Goal: Task Accomplishment & Management: Use online tool/utility

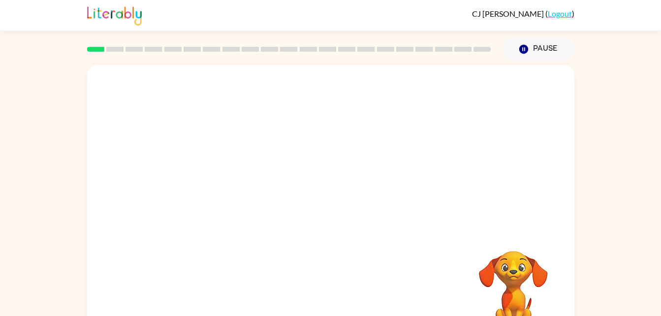
click at [332, 91] on div at bounding box center [330, 147] width 487 height 165
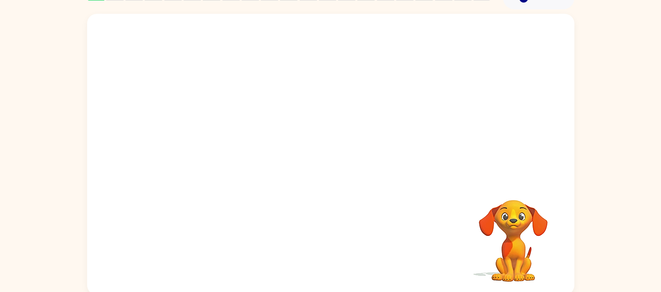
scroll to position [54, 0]
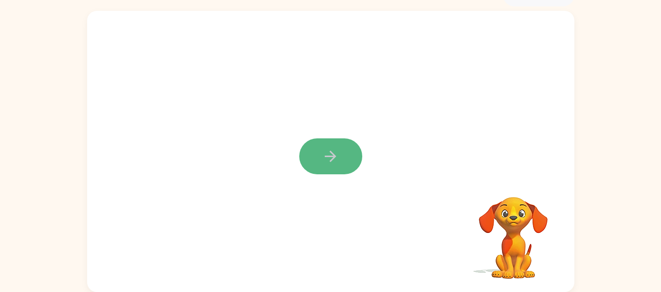
click at [311, 150] on button "button" at bounding box center [330, 156] width 63 height 36
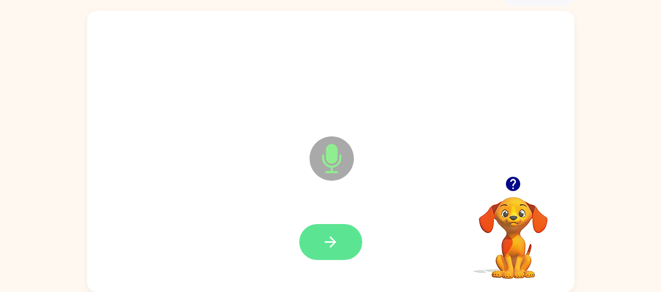
click at [321, 224] on button "button" at bounding box center [330, 242] width 63 height 36
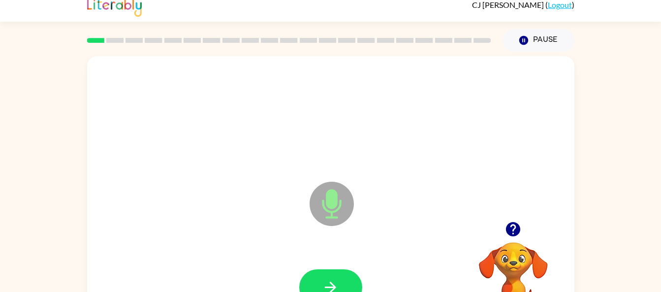
scroll to position [4, 0]
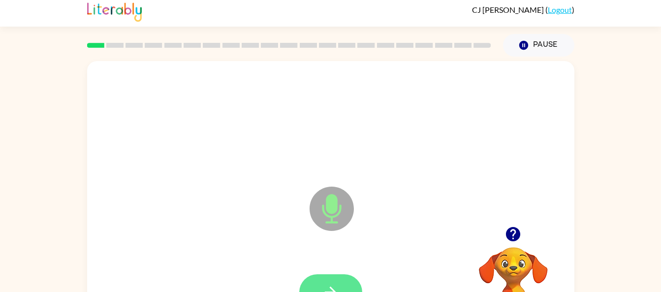
click at [342, 288] on button "button" at bounding box center [330, 292] width 63 height 36
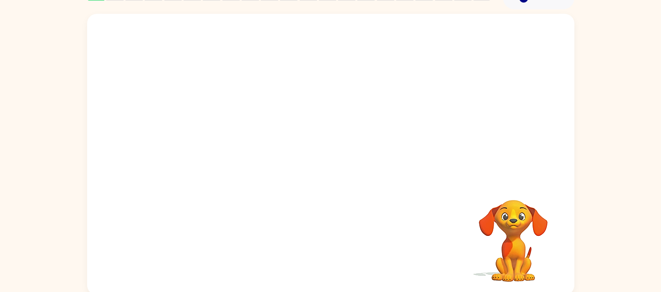
scroll to position [54, 0]
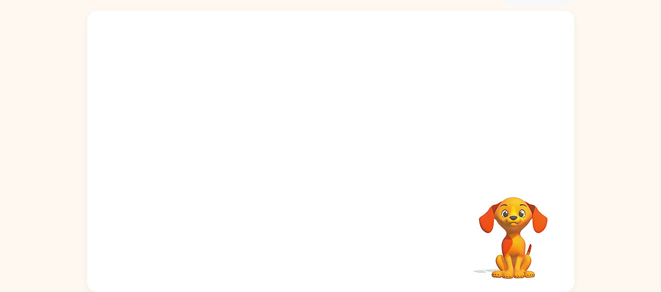
click at [342, 277] on div at bounding box center [331, 242] width 468 height 81
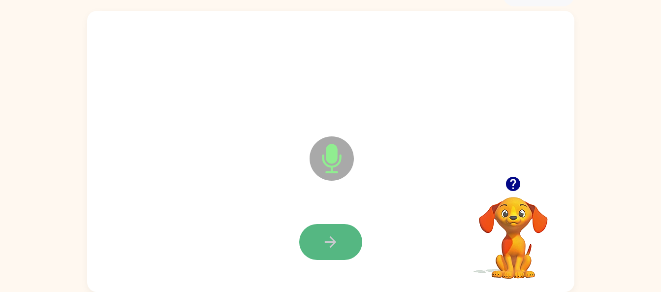
click at [327, 237] on icon "button" at bounding box center [330, 241] width 17 height 17
click at [339, 257] on button "button" at bounding box center [330, 242] width 63 height 36
click at [321, 246] on button "button" at bounding box center [330, 242] width 63 height 36
click at [321, 247] on button "button" at bounding box center [330, 242] width 63 height 36
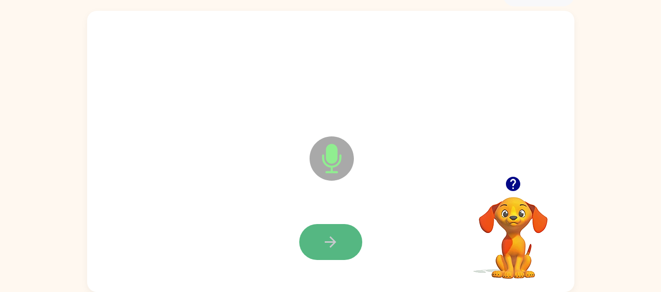
drag, startPoint x: 343, startPoint y: 223, endPoint x: 336, endPoint y: 237, distance: 15.4
click at [336, 237] on icon "button" at bounding box center [330, 241] width 17 height 17
click at [341, 229] on button "button" at bounding box center [330, 242] width 63 height 36
drag, startPoint x: 341, startPoint y: 229, endPoint x: 326, endPoint y: 240, distance: 18.3
click at [326, 240] on icon "button" at bounding box center [330, 241] width 17 height 17
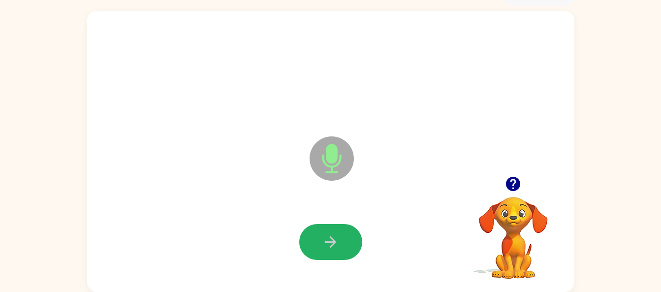
click at [325, 240] on icon "button" at bounding box center [330, 241] width 17 height 17
click at [331, 231] on button "button" at bounding box center [330, 242] width 63 height 36
click at [348, 243] on button "button" at bounding box center [330, 242] width 63 height 36
click at [351, 244] on button "button" at bounding box center [330, 242] width 63 height 36
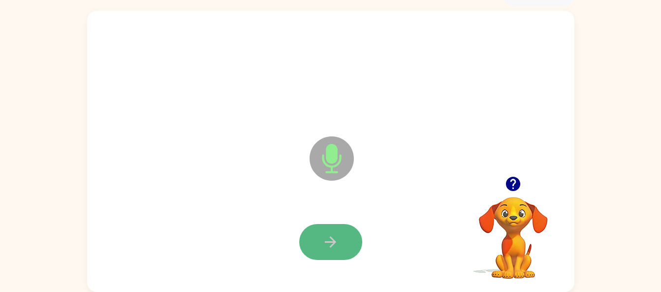
drag, startPoint x: 327, startPoint y: 244, endPoint x: 316, endPoint y: 252, distance: 13.8
click at [316, 252] on button "button" at bounding box center [330, 242] width 63 height 36
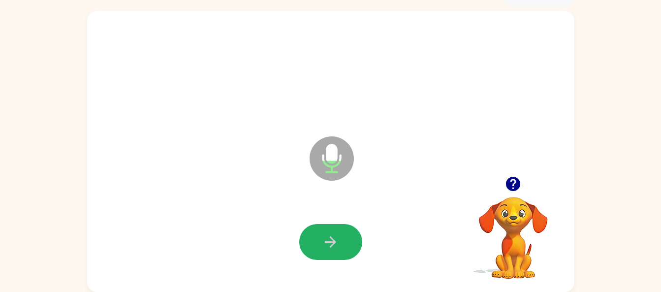
click at [316, 252] on button "button" at bounding box center [330, 242] width 63 height 36
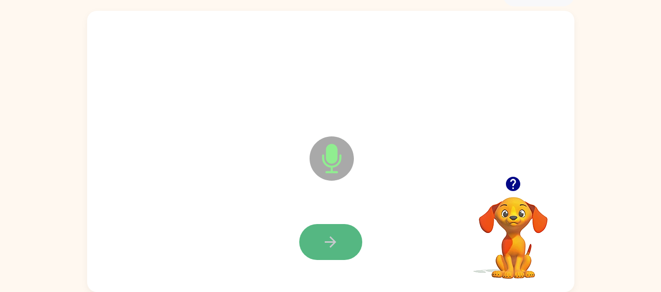
drag, startPoint x: 319, startPoint y: 254, endPoint x: 302, endPoint y: 248, distance: 17.3
click at [302, 248] on button "button" at bounding box center [330, 242] width 63 height 36
drag, startPoint x: 324, startPoint y: 247, endPoint x: 319, endPoint y: 251, distance: 6.3
click at [319, 251] on button "button" at bounding box center [330, 242] width 63 height 36
click at [307, 247] on button "button" at bounding box center [330, 242] width 63 height 36
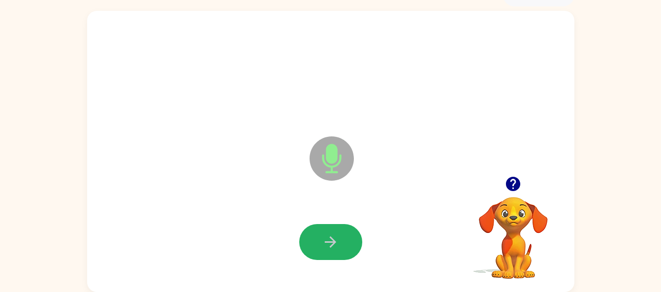
drag, startPoint x: 307, startPoint y: 247, endPoint x: 313, endPoint y: 246, distance: 6.0
click at [313, 246] on button "button" at bounding box center [330, 242] width 63 height 36
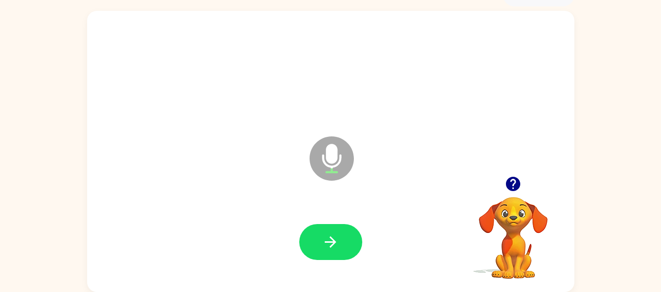
drag, startPoint x: 313, startPoint y: 246, endPoint x: 308, endPoint y: 252, distance: 7.7
click at [308, 252] on button "button" at bounding box center [330, 242] width 63 height 36
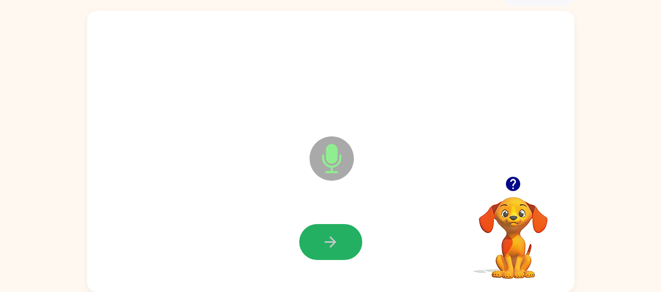
click at [341, 238] on button "button" at bounding box center [330, 242] width 63 height 36
drag, startPoint x: 330, startPoint y: 229, endPoint x: 318, endPoint y: 237, distance: 15.0
click at [318, 237] on button "button" at bounding box center [330, 242] width 63 height 36
click at [331, 227] on button "button" at bounding box center [330, 242] width 63 height 36
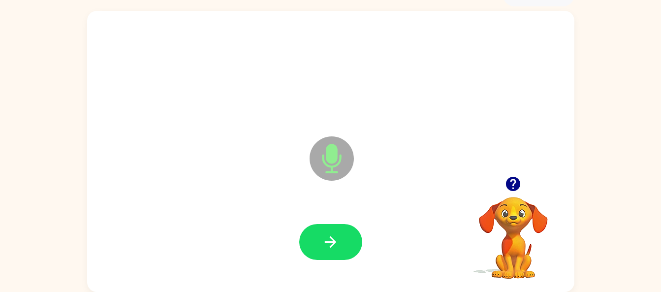
drag, startPoint x: 329, startPoint y: 226, endPoint x: 317, endPoint y: 242, distance: 20.8
click at [317, 242] on button "button" at bounding box center [330, 242] width 63 height 36
click at [335, 244] on icon "button" at bounding box center [330, 241] width 17 height 17
drag, startPoint x: 335, startPoint y: 245, endPoint x: 324, endPoint y: 247, distance: 11.1
click at [324, 247] on icon "button" at bounding box center [330, 241] width 17 height 17
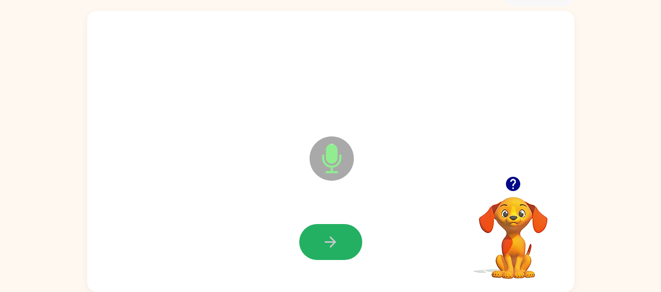
click at [324, 247] on icon "button" at bounding box center [330, 241] width 17 height 17
drag, startPoint x: 324, startPoint y: 247, endPoint x: 300, endPoint y: 246, distance: 24.1
click at [300, 246] on button "button" at bounding box center [330, 242] width 63 height 36
click at [328, 244] on icon "button" at bounding box center [330, 241] width 17 height 17
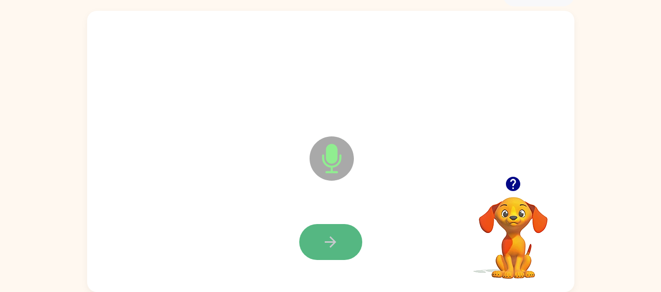
click at [328, 247] on icon "button" at bounding box center [330, 241] width 17 height 17
click at [328, 244] on icon "button" at bounding box center [330, 241] width 17 height 17
click at [338, 256] on button "button" at bounding box center [330, 242] width 63 height 36
click at [335, 262] on div at bounding box center [331, 242] width 468 height 81
click at [331, 242] on icon "button" at bounding box center [330, 241] width 11 height 11
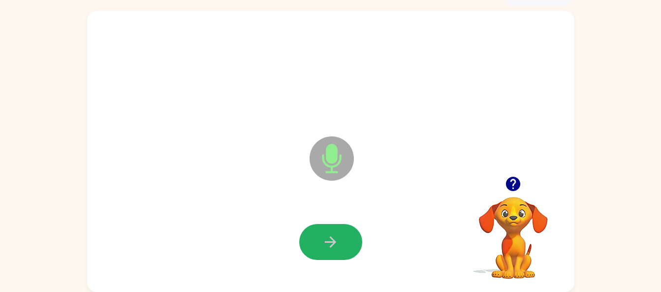
click at [331, 242] on icon "button" at bounding box center [330, 241] width 11 height 11
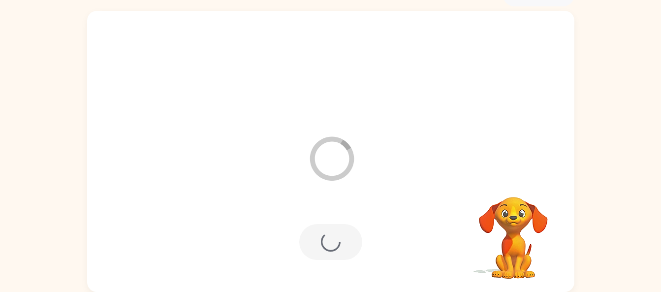
scroll to position [36, 0]
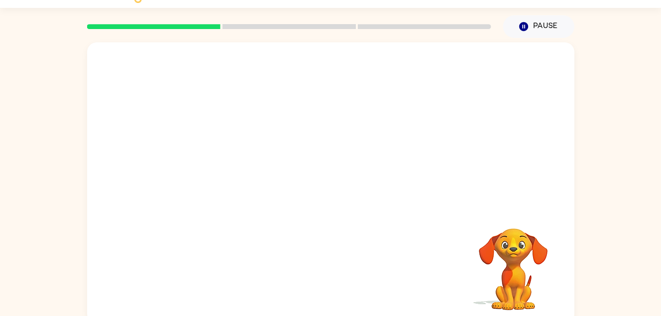
scroll to position [30, 0]
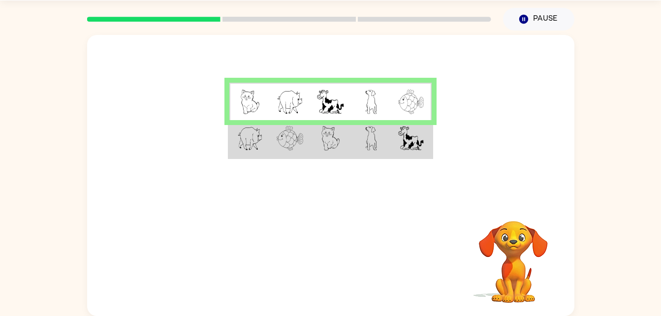
click at [401, 140] on img at bounding box center [411, 138] width 26 height 25
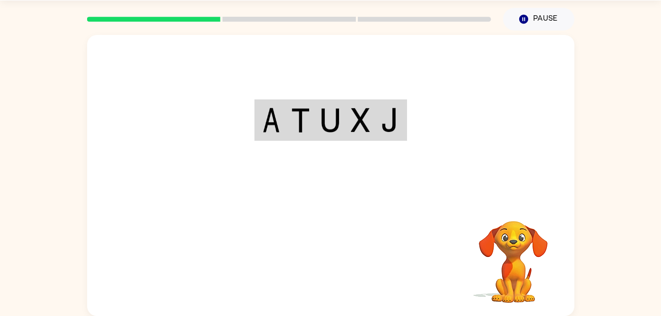
click at [338, 273] on div "Your browser must support playing .mp4 files to use Literably. Please try using…" at bounding box center [330, 175] width 487 height 281
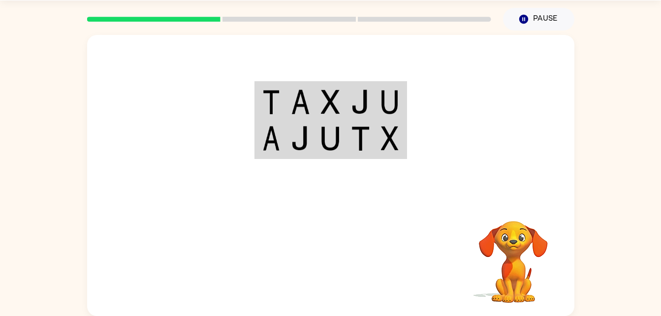
drag, startPoint x: 338, startPoint y: 273, endPoint x: 514, endPoint y: 248, distance: 177.0
click at [514, 248] on video "Your browser must support playing .mp4 files to use Literably. Please try using…" at bounding box center [513, 255] width 98 height 98
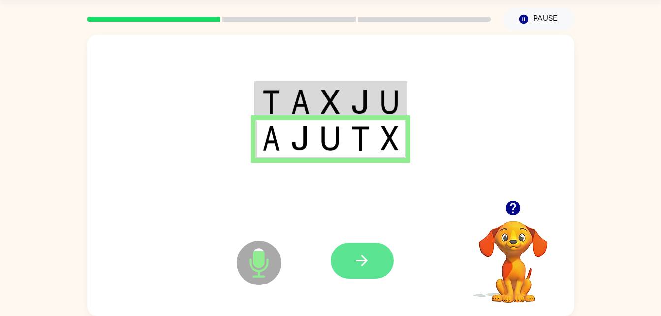
click at [357, 274] on button "button" at bounding box center [362, 261] width 63 height 36
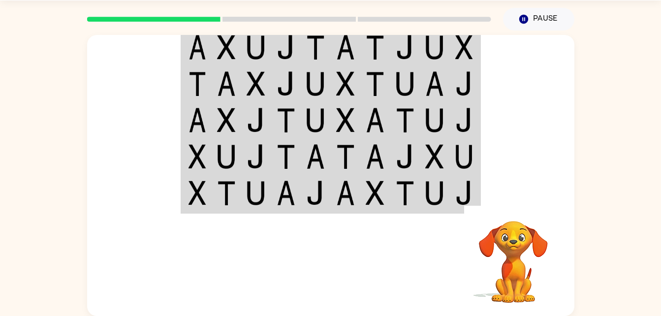
click at [210, 52] on td at bounding box center [197, 47] width 30 height 38
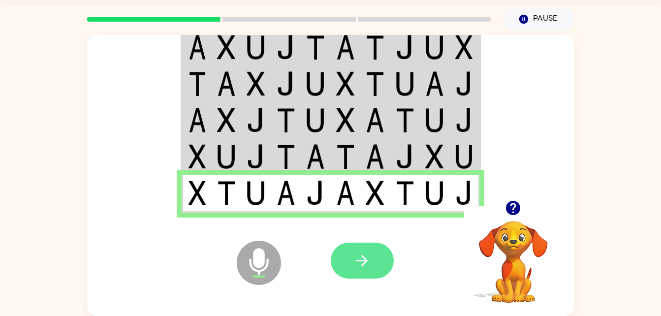
click at [373, 255] on button "button" at bounding box center [362, 261] width 63 height 36
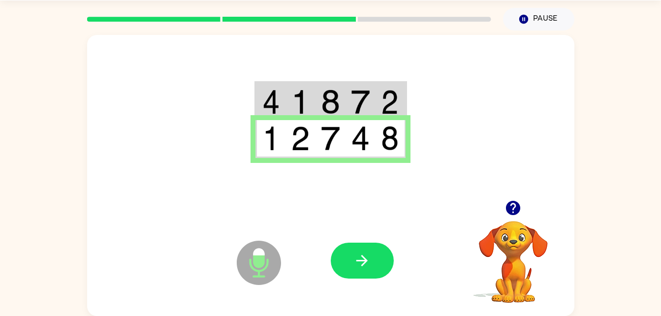
click at [361, 240] on icon "Microphone The Microphone is here when it is your turn to talk" at bounding box center [308, 275] width 148 height 74
click at [356, 249] on button "button" at bounding box center [362, 261] width 63 height 36
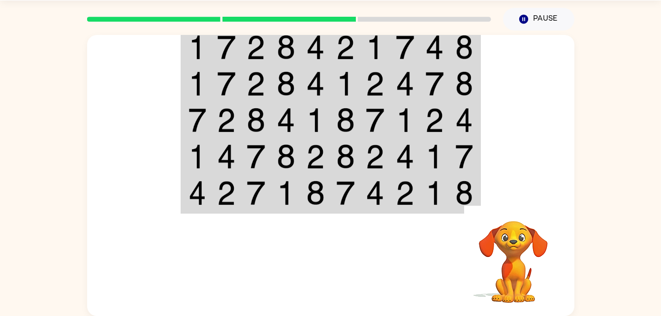
click at [350, 51] on img at bounding box center [345, 47] width 19 height 25
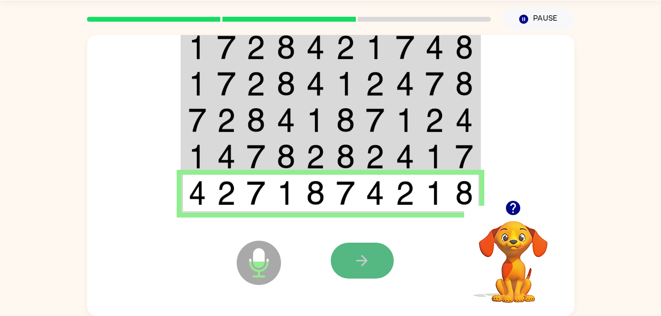
click at [342, 267] on button "button" at bounding box center [362, 261] width 63 height 36
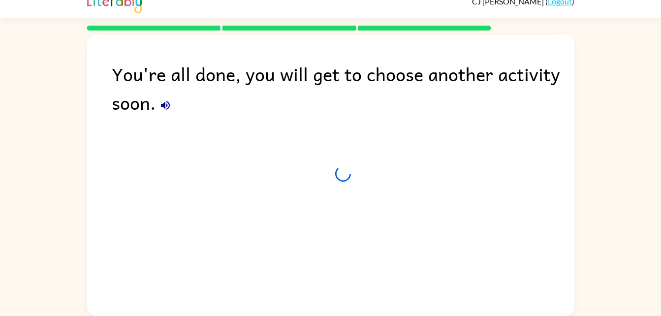
scroll to position [12, 0]
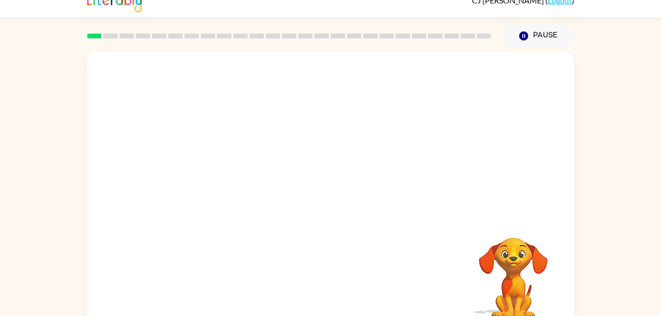
scroll to position [30, 0]
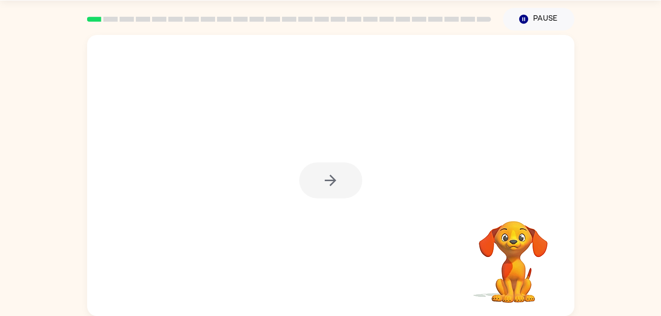
click at [600, 231] on div "Your browser must support playing .mp4 files to use Literably. Please try using…" at bounding box center [330, 174] width 661 height 286
click at [360, 176] on button "button" at bounding box center [330, 180] width 63 height 36
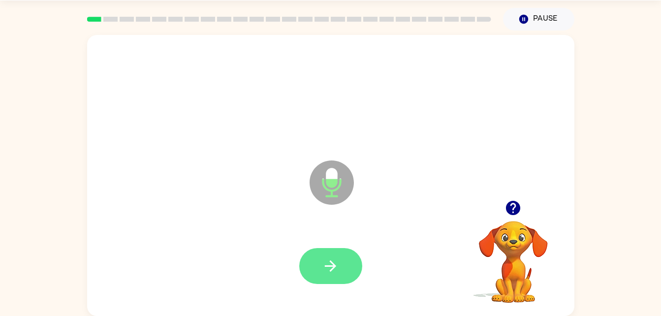
click at [310, 261] on button "button" at bounding box center [330, 266] width 63 height 36
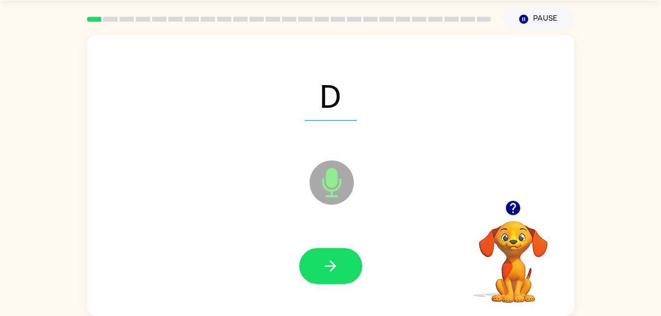
click at [310, 261] on button "button" at bounding box center [330, 266] width 63 height 36
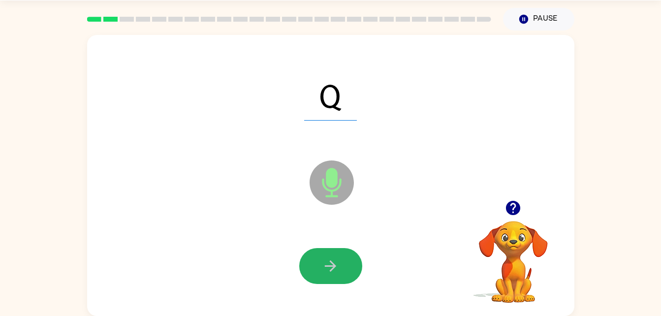
click at [334, 264] on icon "button" at bounding box center [330, 265] width 11 height 11
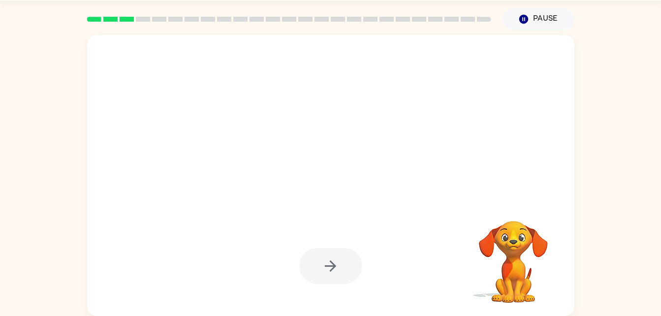
click at [334, 264] on div at bounding box center [330, 266] width 63 height 36
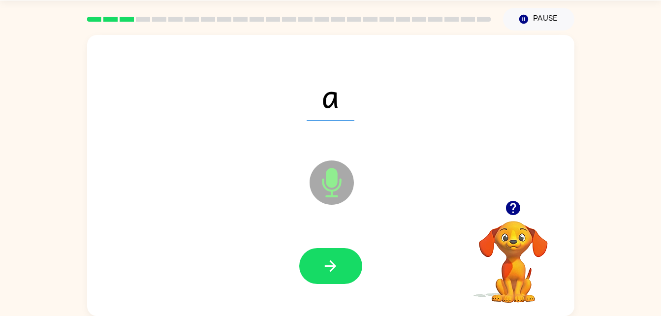
click at [334, 264] on icon "button" at bounding box center [330, 265] width 11 height 11
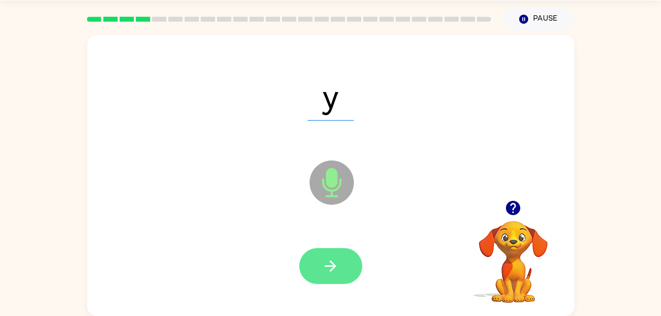
click at [333, 263] on icon "button" at bounding box center [330, 265] width 11 height 11
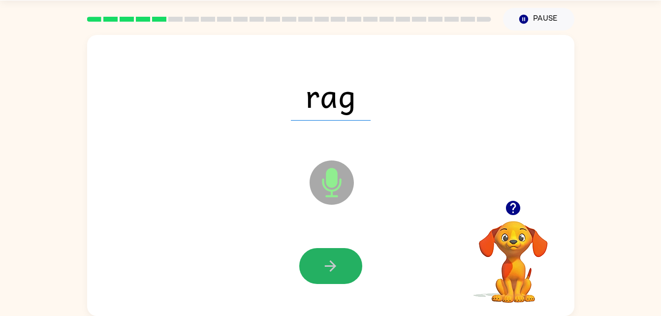
click at [333, 263] on icon "button" at bounding box center [330, 265] width 11 height 11
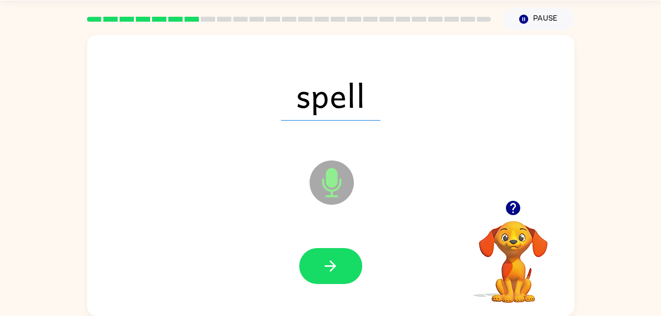
click at [333, 263] on icon "button" at bounding box center [330, 265] width 11 height 11
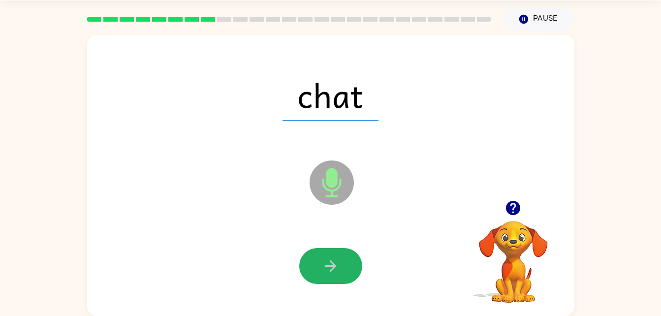
click at [333, 263] on icon "button" at bounding box center [330, 265] width 11 height 11
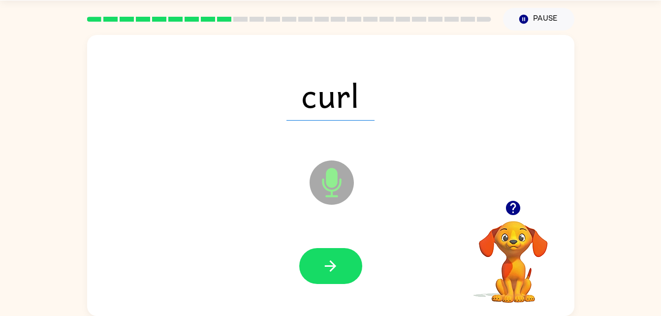
click at [333, 263] on icon "button" at bounding box center [330, 265] width 11 height 11
drag, startPoint x: 333, startPoint y: 263, endPoint x: 319, endPoint y: 272, distance: 16.8
click at [319, 272] on button "button" at bounding box center [330, 266] width 63 height 36
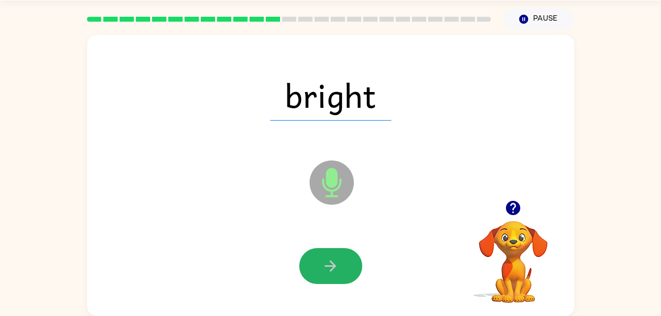
click at [323, 255] on button "button" at bounding box center [330, 266] width 63 height 36
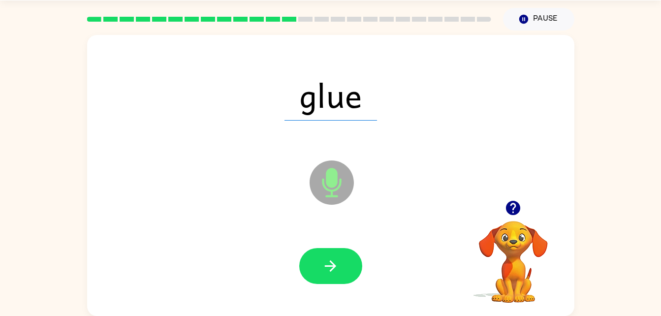
drag, startPoint x: 328, startPoint y: 264, endPoint x: 322, endPoint y: 267, distance: 6.9
click at [322, 267] on button "button" at bounding box center [330, 266] width 63 height 36
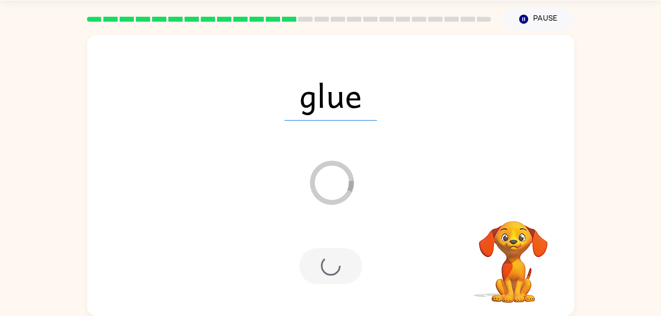
click at [322, 267] on div at bounding box center [330, 266] width 63 height 36
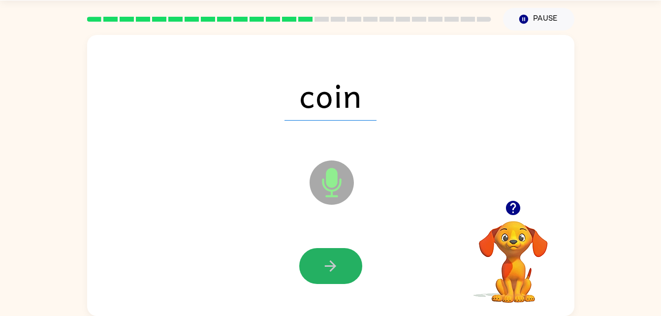
click at [322, 267] on button "button" at bounding box center [330, 266] width 63 height 36
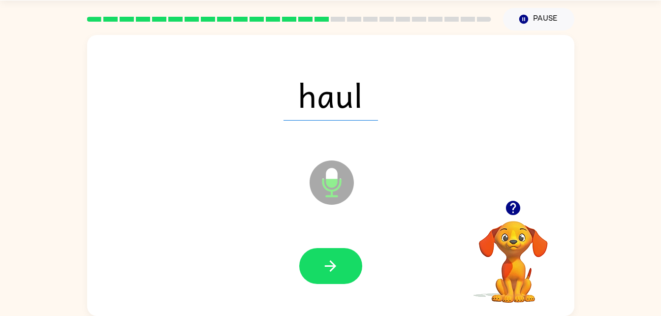
click at [322, 267] on button "button" at bounding box center [330, 266] width 63 height 36
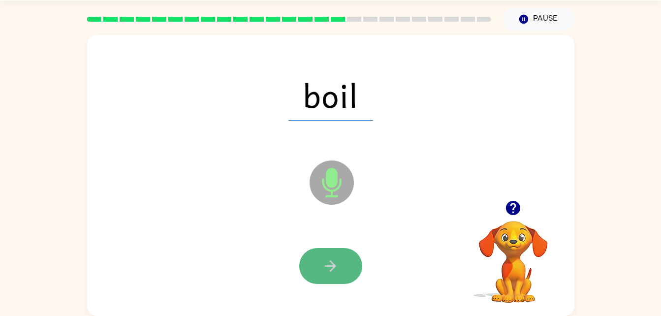
drag, startPoint x: 322, startPoint y: 267, endPoint x: 322, endPoint y: 274, distance: 7.4
click at [322, 274] on icon "button" at bounding box center [330, 266] width 17 height 17
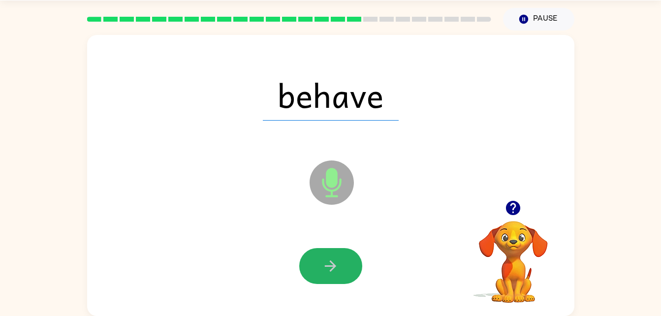
click at [331, 268] on icon "button" at bounding box center [330, 266] width 17 height 17
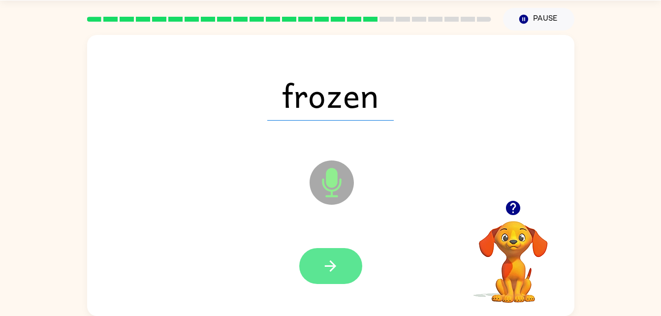
click at [325, 279] on button "button" at bounding box center [330, 266] width 63 height 36
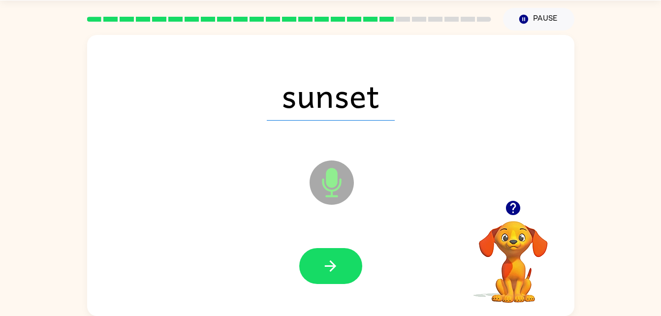
click at [325, 279] on button "button" at bounding box center [330, 266] width 63 height 36
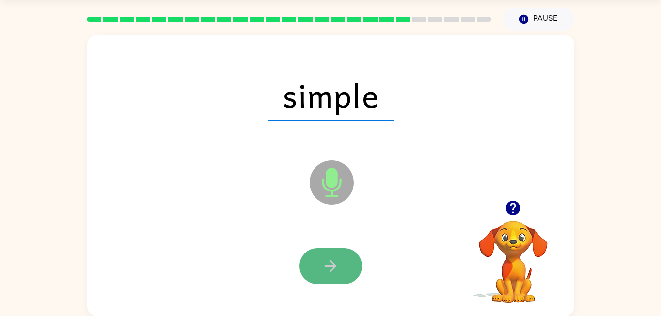
drag, startPoint x: 325, startPoint y: 279, endPoint x: 316, endPoint y: 270, distance: 12.9
click at [316, 270] on button "button" at bounding box center [330, 266] width 63 height 36
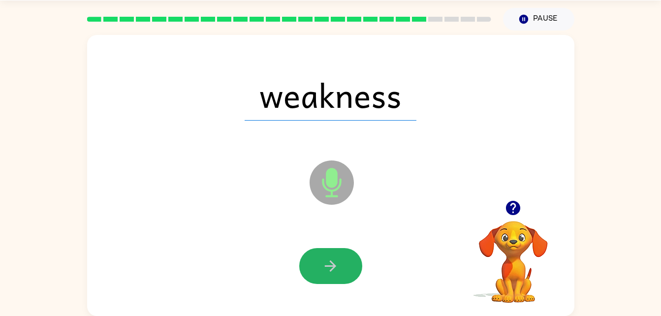
click at [316, 270] on button "button" at bounding box center [330, 266] width 63 height 36
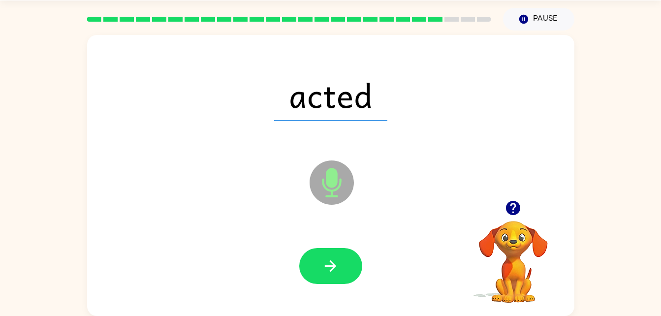
click at [316, 270] on button "button" at bounding box center [330, 266] width 63 height 36
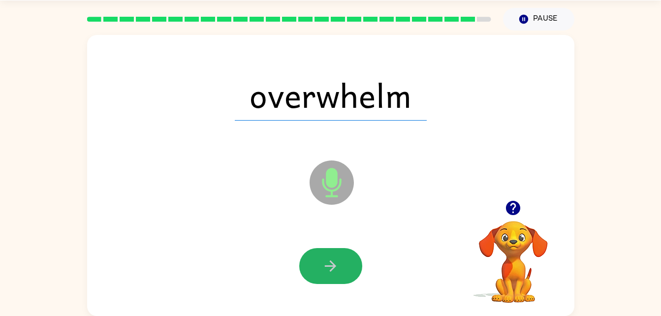
click at [316, 270] on button "button" at bounding box center [330, 266] width 63 height 36
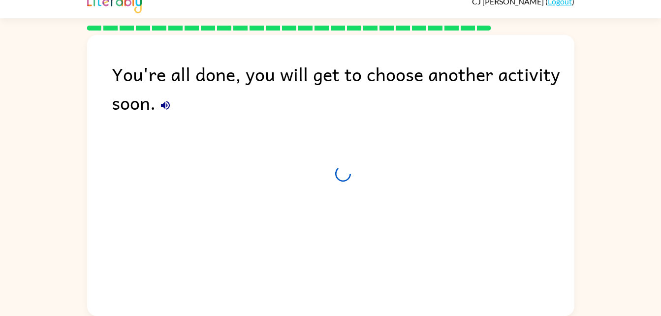
scroll to position [12, 0]
